Goal: Information Seeking & Learning: Find specific fact

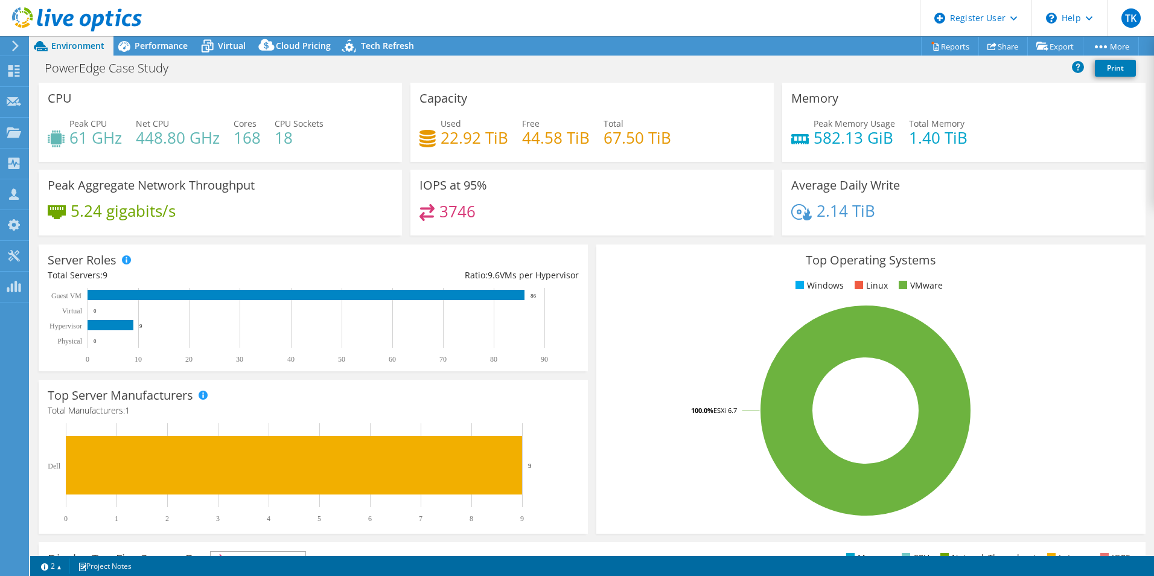
select select "USD"
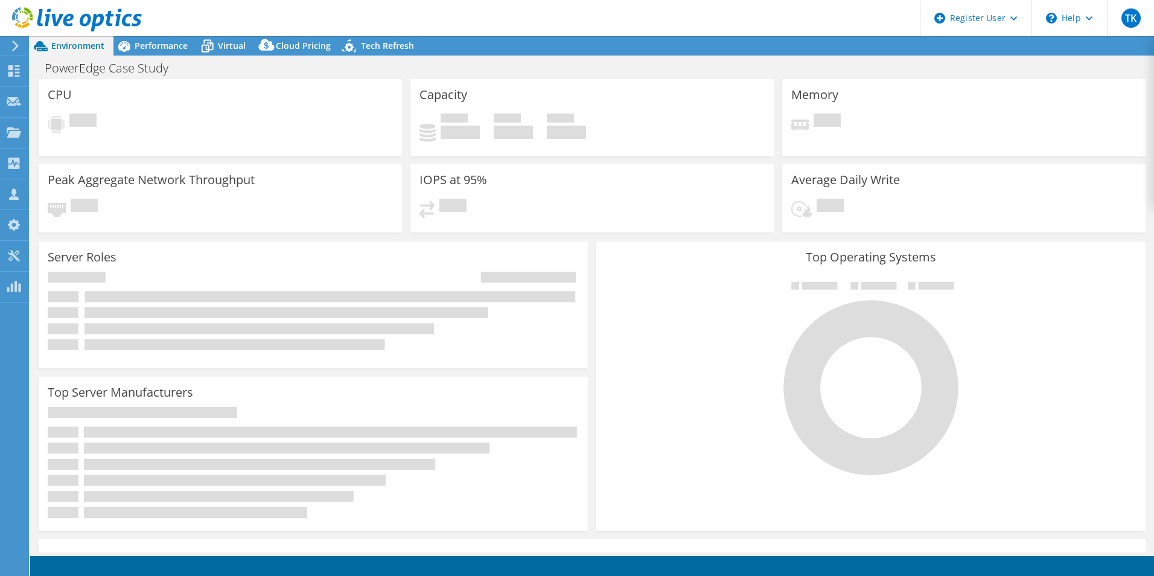
select select "USD"
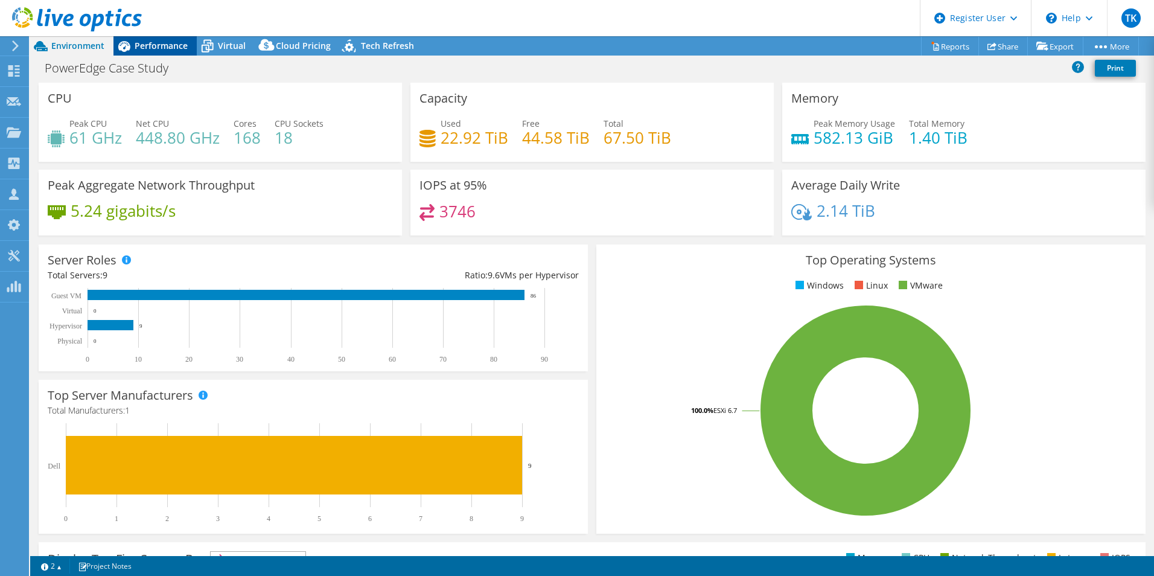
click at [156, 43] on span "Performance" at bounding box center [161, 45] width 53 height 11
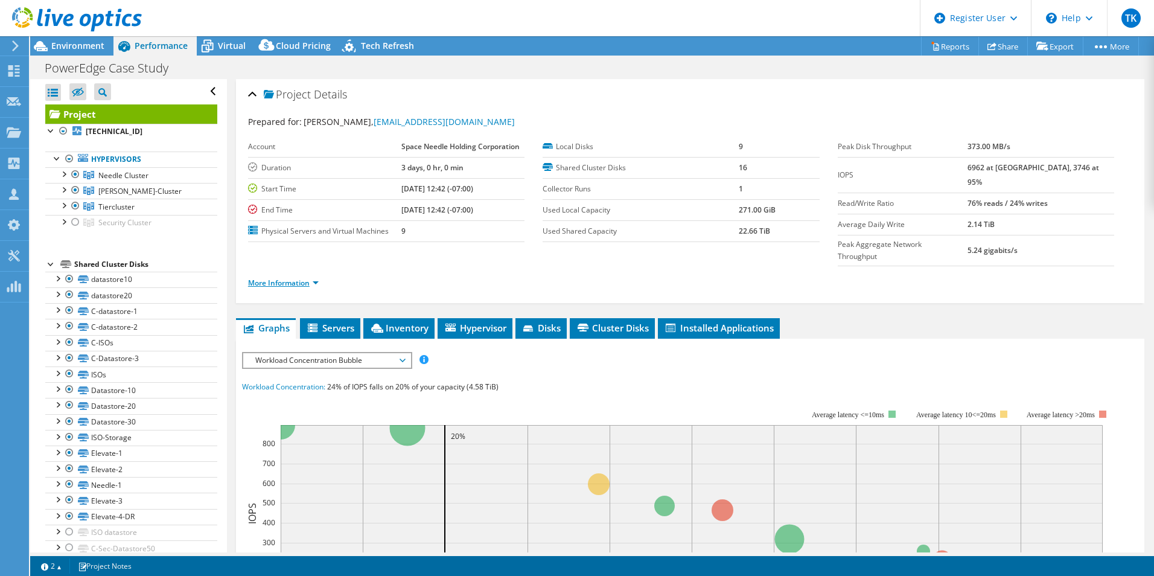
drag, startPoint x: 289, startPoint y: 253, endPoint x: 286, endPoint y: 260, distance: 7.1
click at [289, 277] on li "More Information" at bounding box center [287, 283] width 78 height 13
click at [286, 278] on link "More Information" at bounding box center [283, 283] width 71 height 10
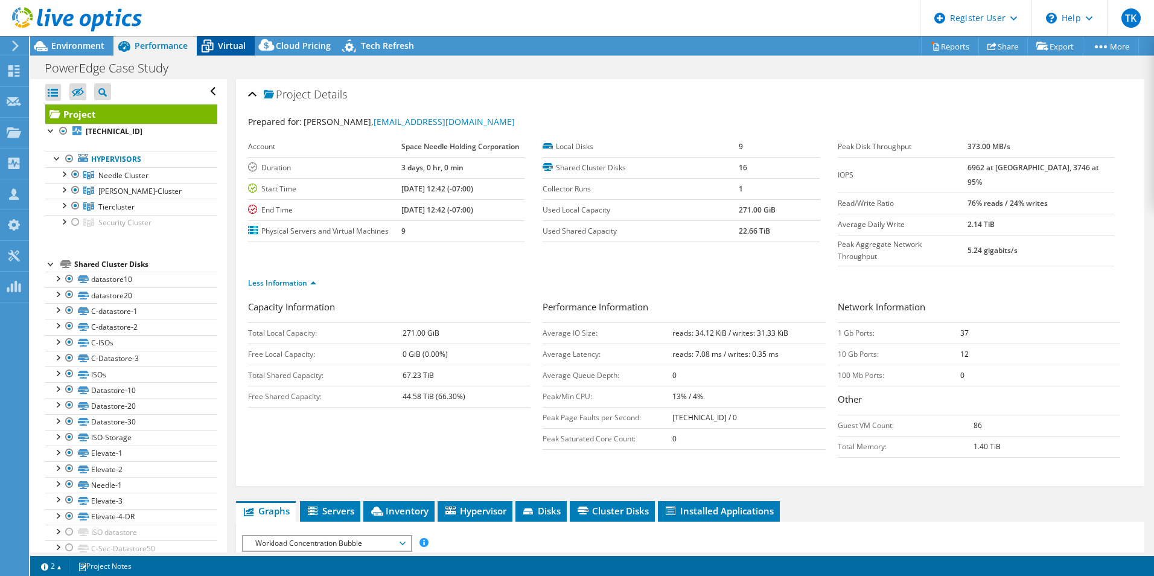
click at [233, 47] on span "Virtual" at bounding box center [232, 45] width 28 height 11
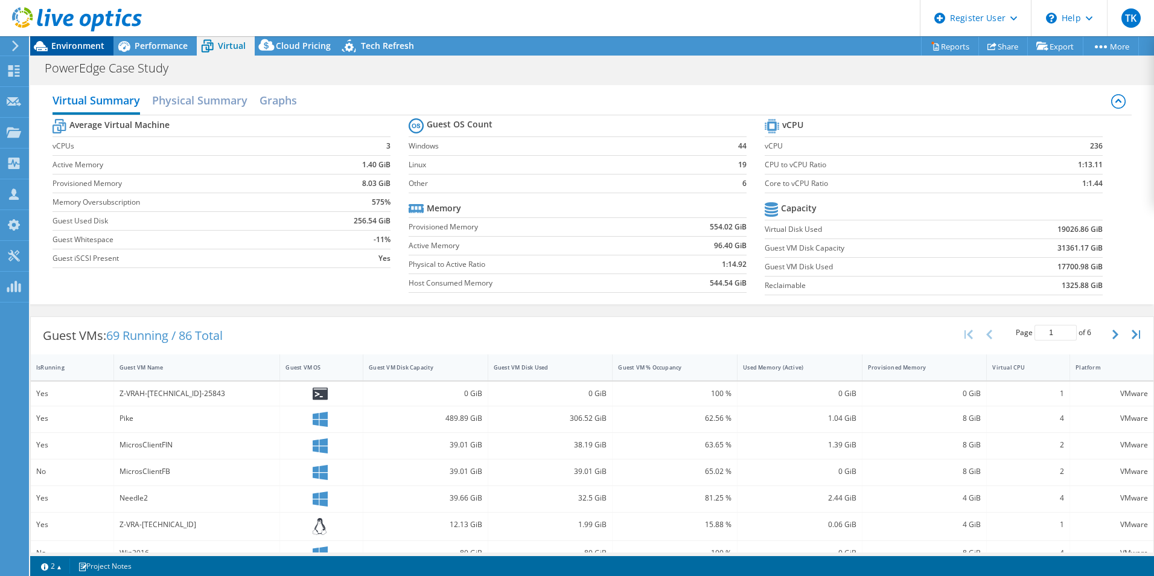
click at [99, 42] on span "Environment" at bounding box center [77, 45] width 53 height 11
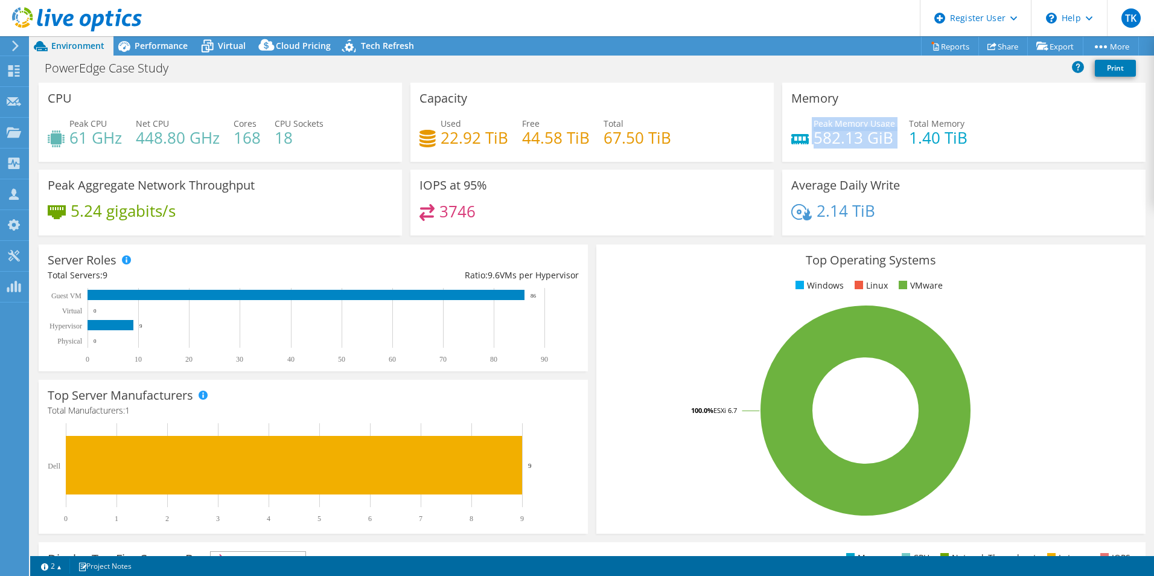
drag, startPoint x: 889, startPoint y: 140, endPoint x: 801, endPoint y: 144, distance: 87.6
click at [801, 144] on div "Peak Memory Usage 582.13 GiB Total Memory 1.40 TiB" at bounding box center [964, 136] width 345 height 39
click at [812, 149] on div "Peak Memory Usage 582.13 GiB Total Memory 1.40 TiB" at bounding box center [964, 136] width 345 height 39
click at [814, 144] on h4 "582.13 GiB" at bounding box center [855, 137] width 82 height 13
drag, startPoint x: 884, startPoint y: 136, endPoint x: 811, endPoint y: 139, distance: 73.7
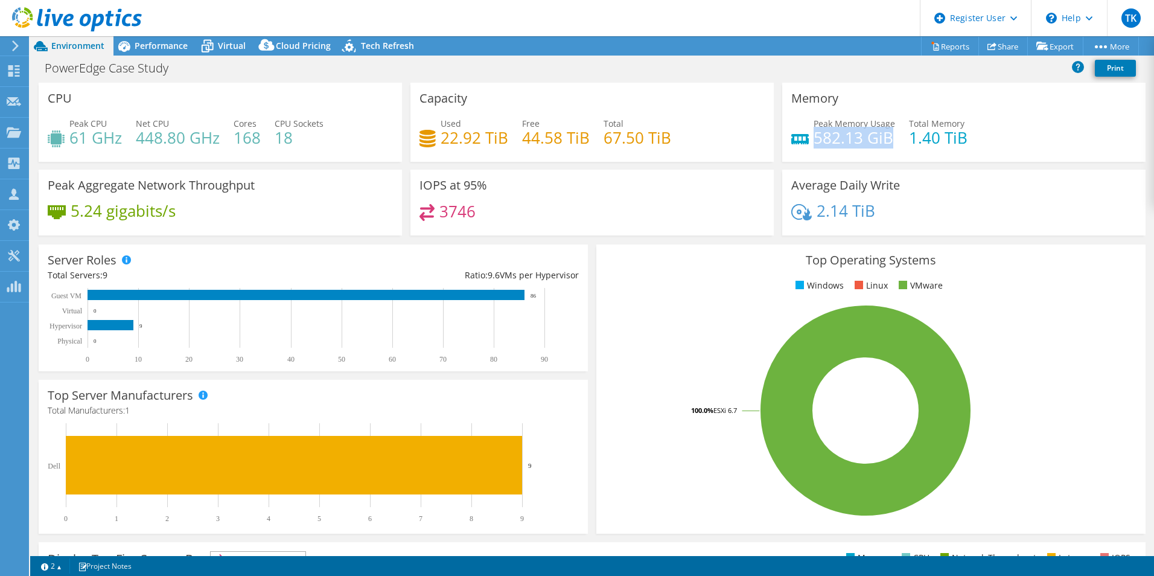
click at [814, 139] on h4 "582.13 GiB" at bounding box center [855, 137] width 82 height 13
drag, startPoint x: 811, startPoint y: 139, endPoint x: 846, endPoint y: 140, distance: 35.6
copy h4 "582.13 GiB"
click at [863, 142] on h4 "582.13 GiB" at bounding box center [855, 137] width 82 height 13
